Goal: Task Accomplishment & Management: Use online tool/utility

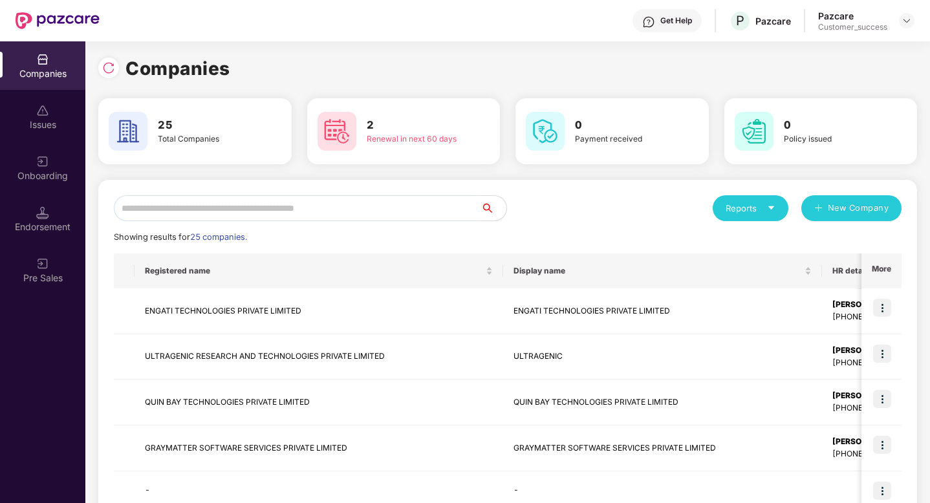
click at [363, 202] on input "text" at bounding box center [297, 208] width 367 height 26
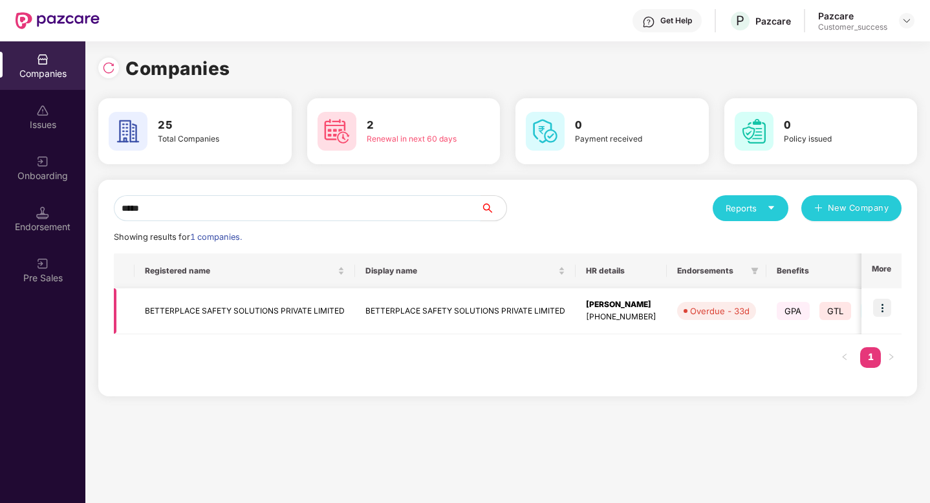
type input "*****"
click at [880, 308] on img at bounding box center [882, 308] width 18 height 18
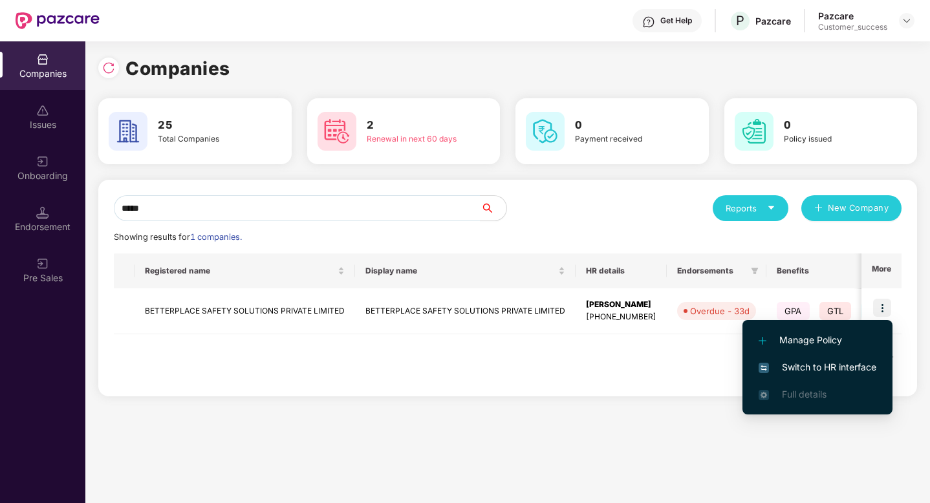
click at [842, 372] on span "Switch to HR interface" at bounding box center [817, 367] width 118 height 14
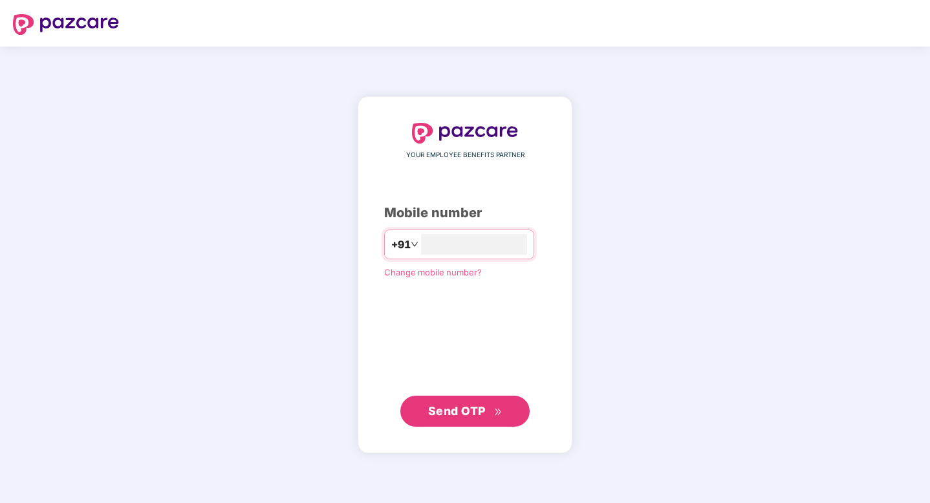
type input "**********"
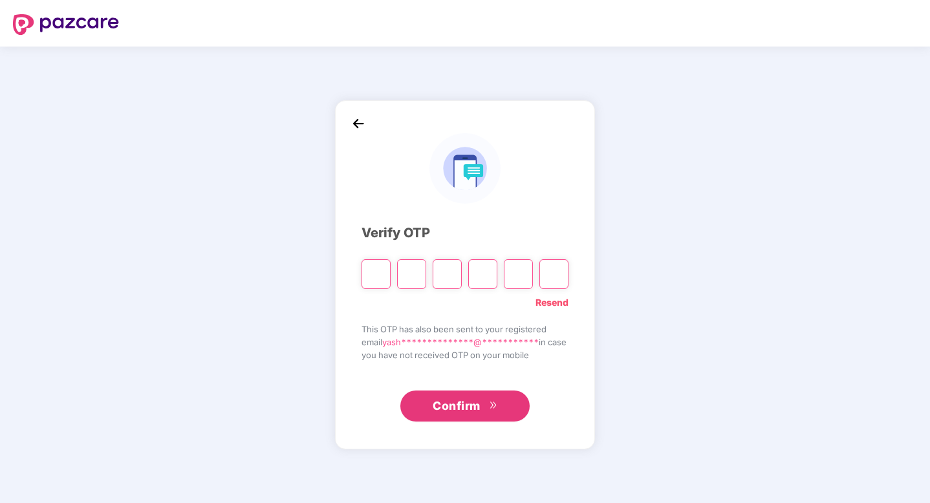
type input "*"
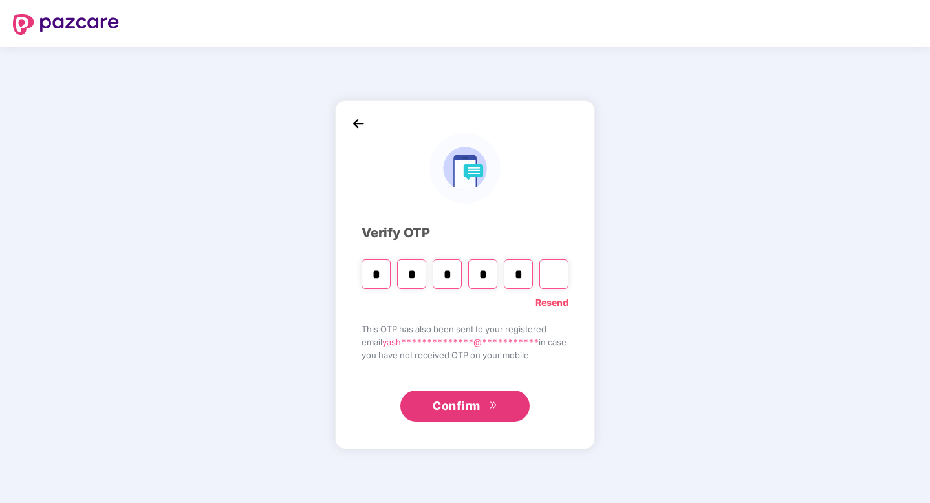
type input "*"
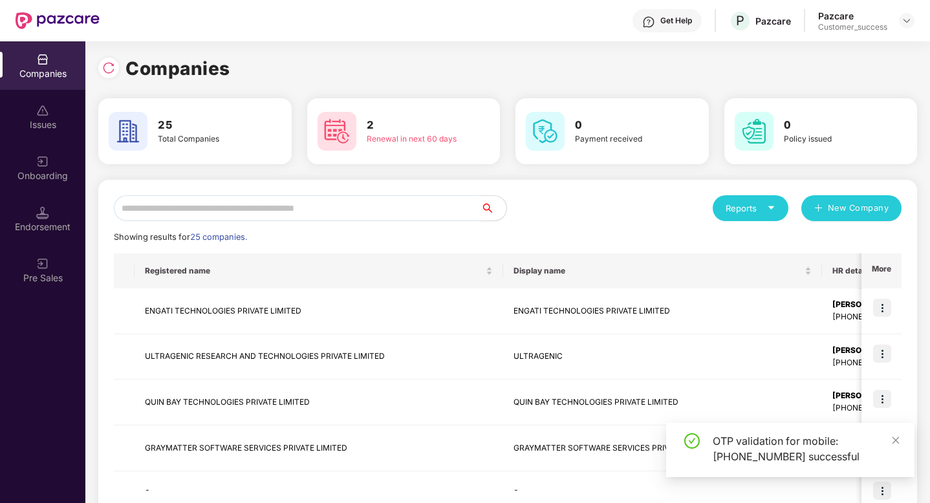
click at [271, 205] on input "text" at bounding box center [297, 208] width 367 height 26
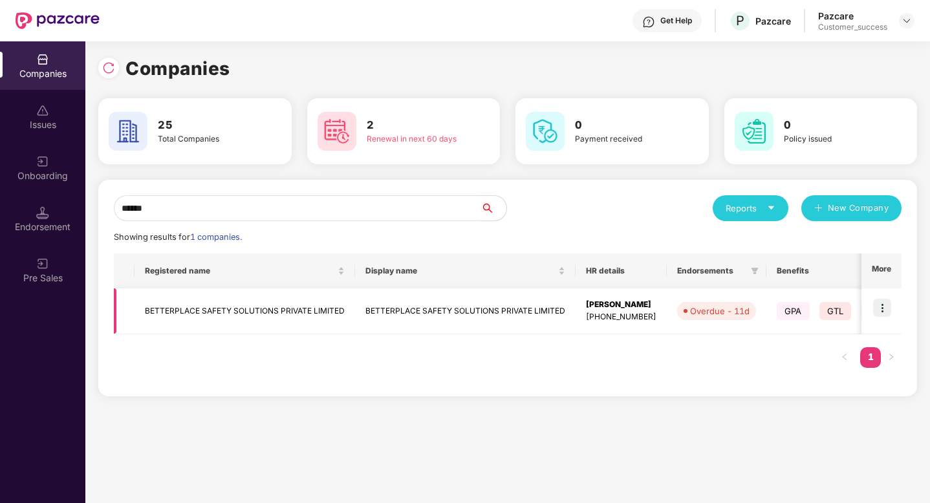
type input "******"
click at [886, 309] on img at bounding box center [882, 308] width 18 height 18
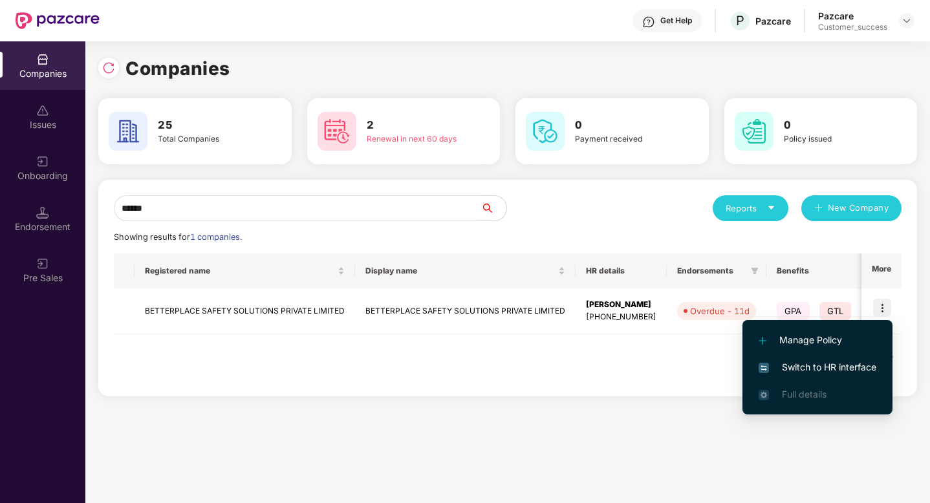
click at [842, 360] on span "Switch to HR interface" at bounding box center [817, 367] width 118 height 14
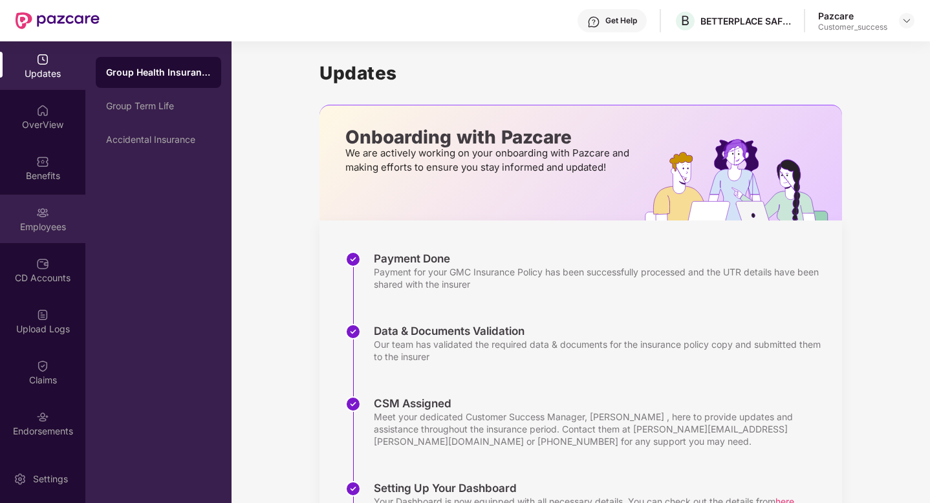
click at [24, 210] on div "Employees" at bounding box center [42, 219] width 85 height 48
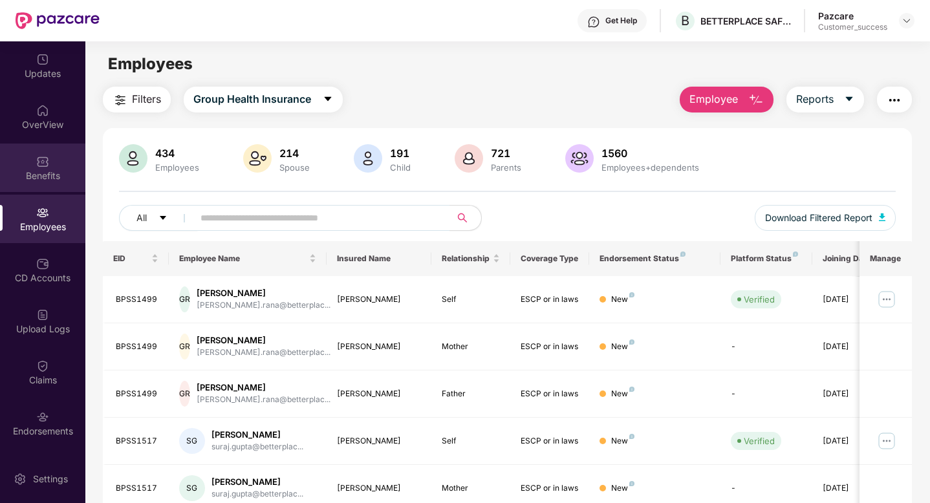
click at [23, 168] on div "Benefits" at bounding box center [42, 168] width 85 height 48
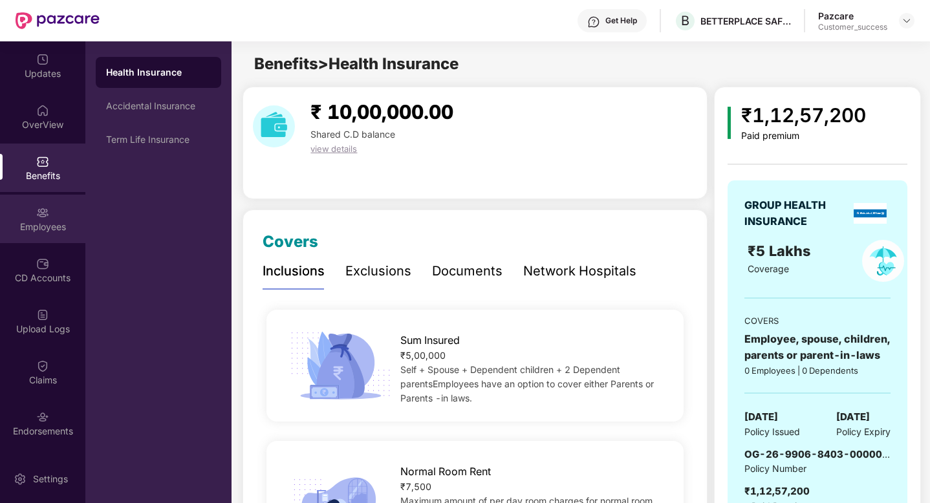
click at [27, 217] on div "Employees" at bounding box center [42, 219] width 85 height 48
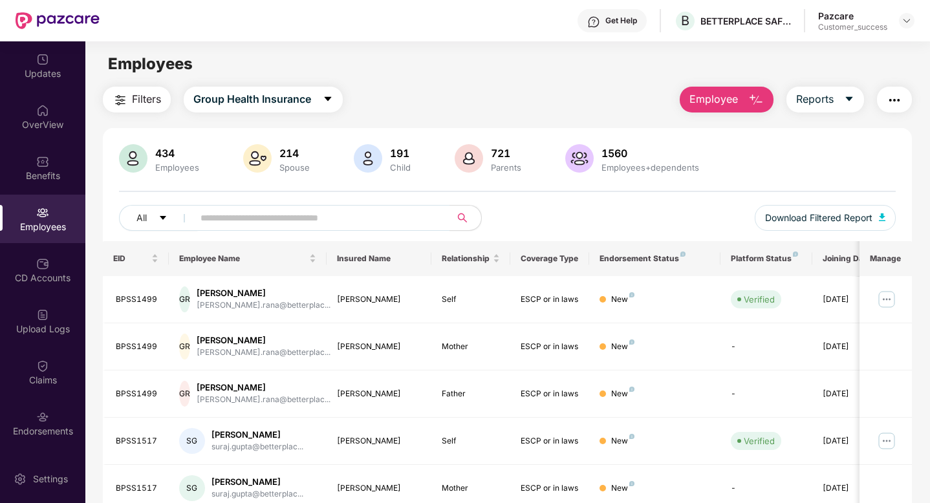
click at [144, 91] on span "Filters" at bounding box center [146, 99] width 29 height 16
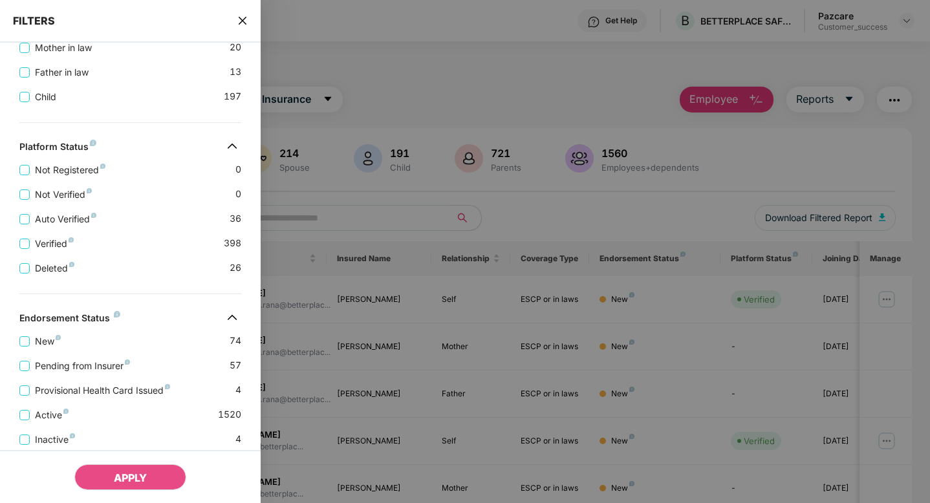
scroll to position [452, 0]
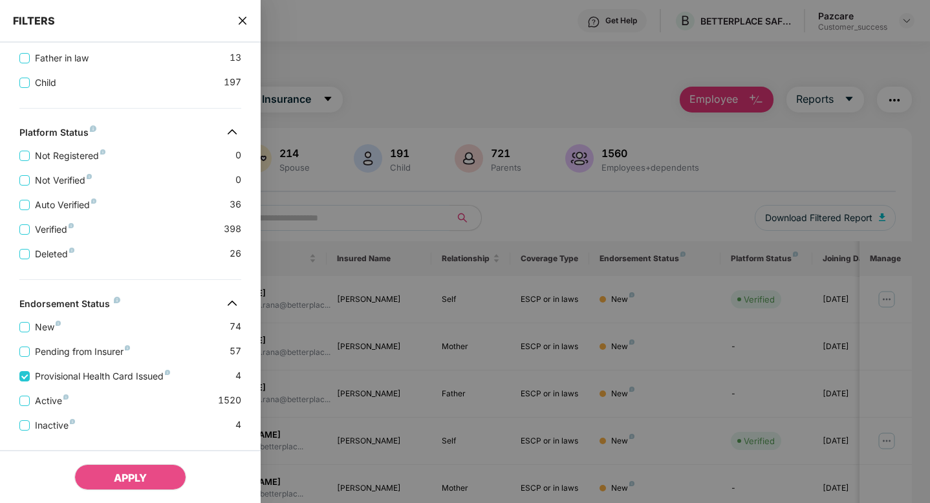
click at [243, 20] on icon "close" at bounding box center [242, 21] width 8 height 8
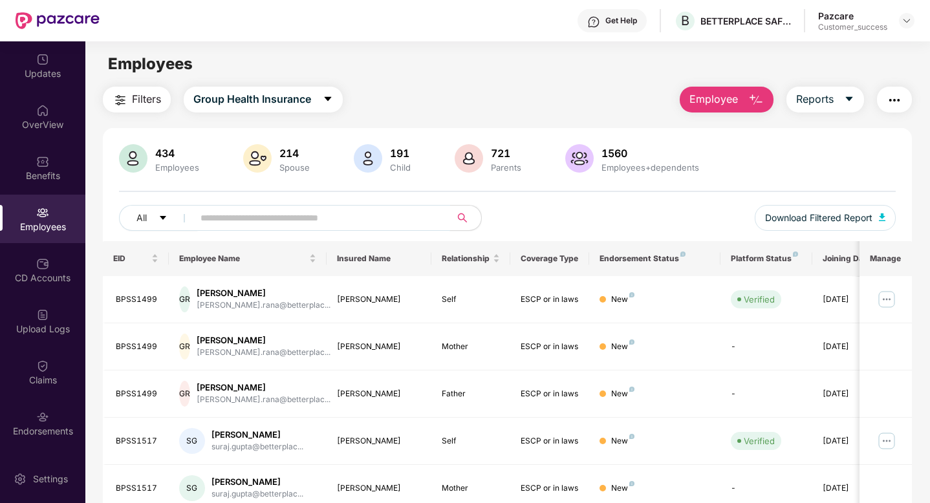
click at [244, 217] on input "text" at bounding box center [316, 217] width 232 height 19
click at [31, 323] on div "Upload Logs" at bounding box center [42, 329] width 85 height 13
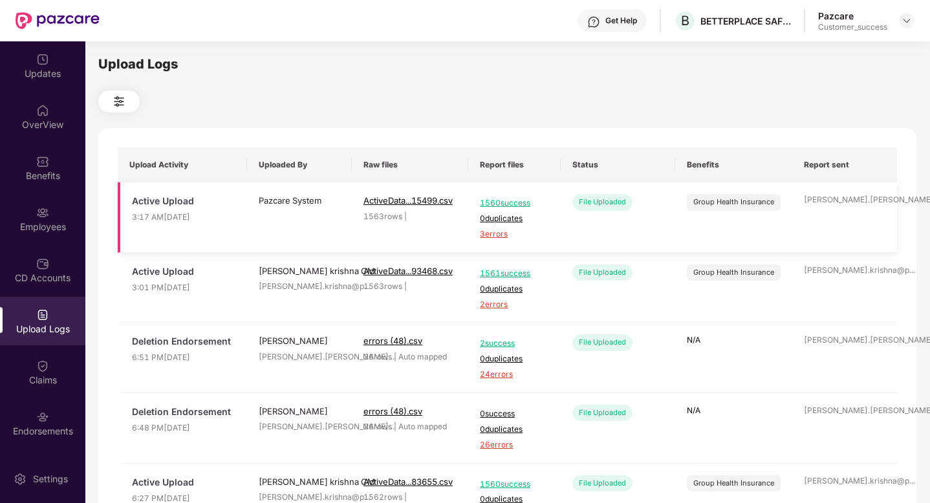
click at [487, 235] on span "3 errors" at bounding box center [514, 234] width 69 height 12
